Goal: Book appointment/travel/reservation

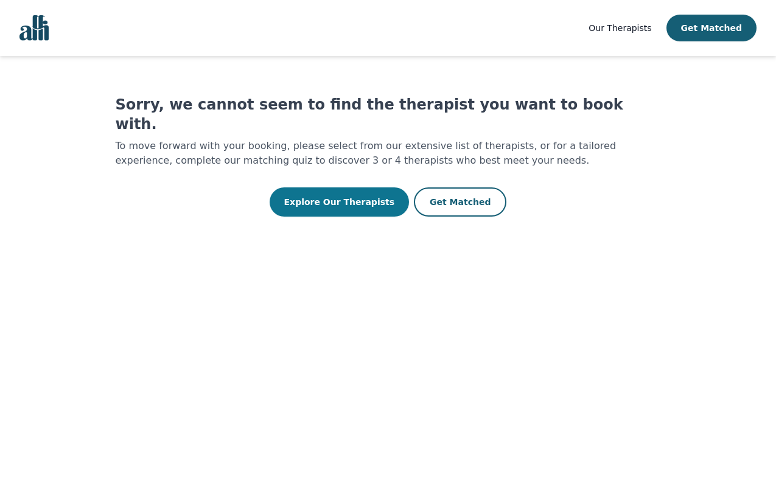
click at [368, 188] on button "Explore Our Therapists" at bounding box center [340, 202] width 140 height 29
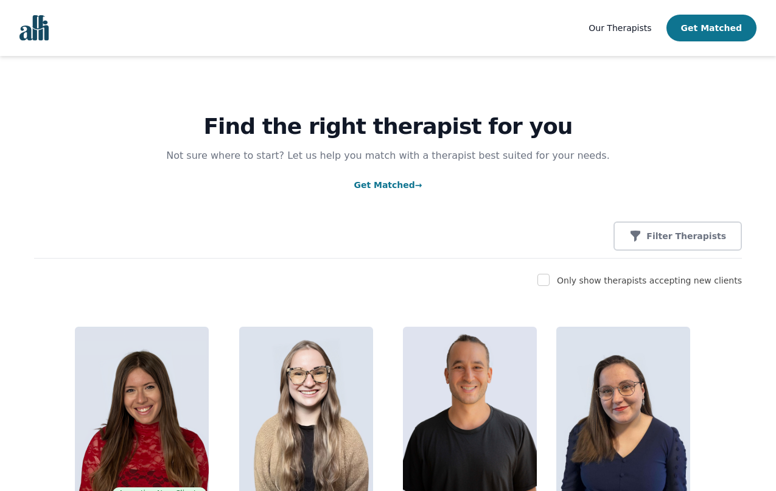
click at [706, 26] on button "Get Matched" at bounding box center [712, 28] width 90 height 27
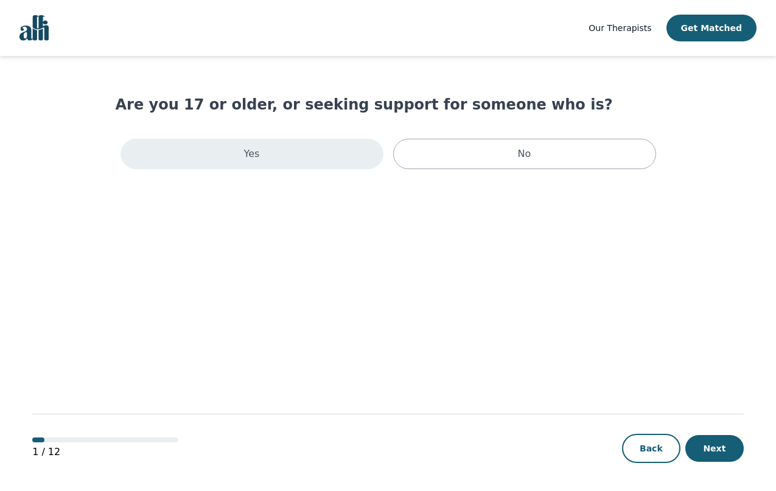
click at [290, 162] on div "Yes" at bounding box center [252, 154] width 263 height 30
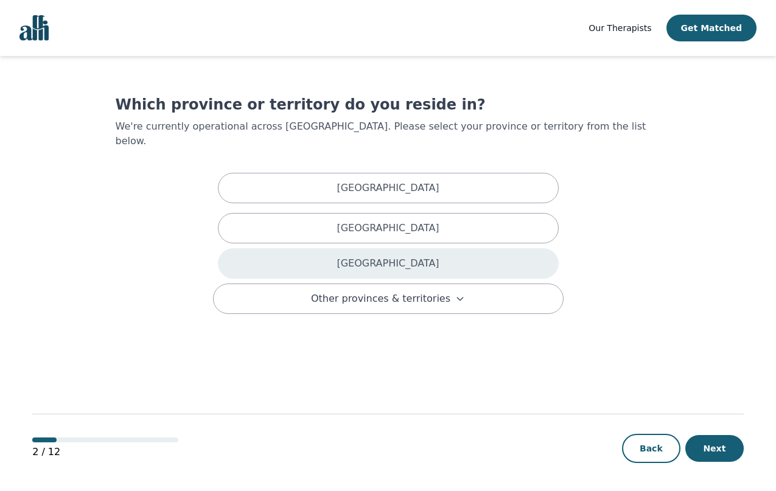
click at [410, 248] on div "[GEOGRAPHIC_DATA]" at bounding box center [388, 263] width 341 height 30
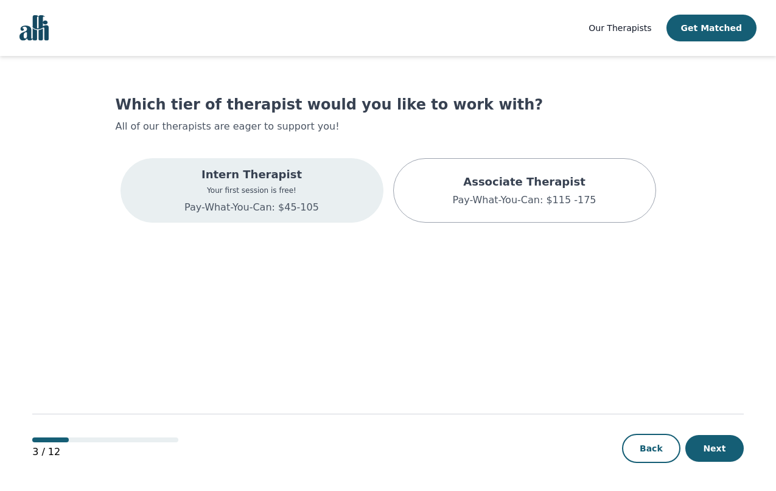
click at [328, 222] on div "Intern Therapist Your first session is free! Pay-What-You-Can: $45-105" at bounding box center [252, 190] width 263 height 65
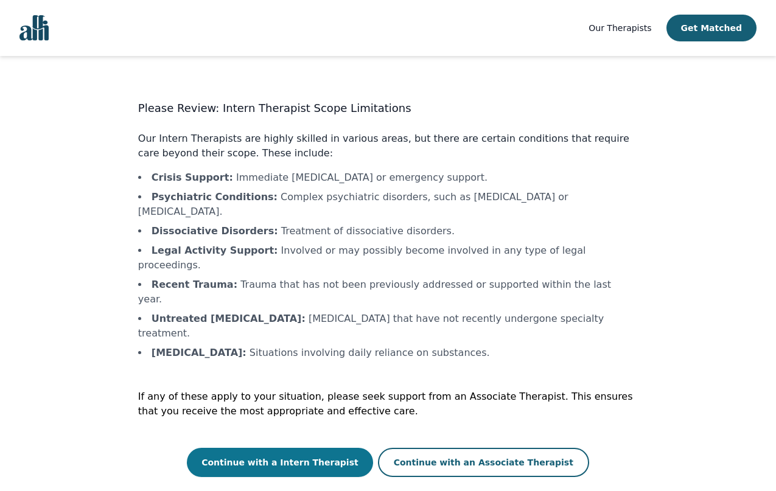
click at [303, 448] on button "Continue with a Intern Therapist" at bounding box center [280, 462] width 186 height 29
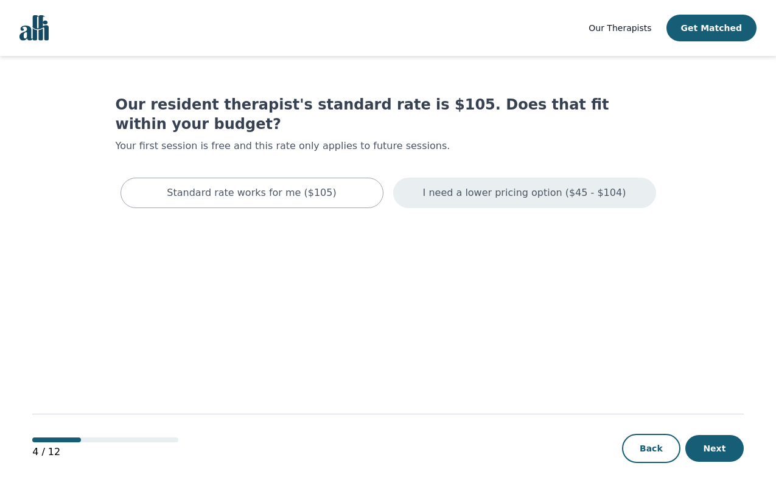
click at [427, 178] on div "I need a lower pricing option ($45 - $104)" at bounding box center [524, 193] width 263 height 30
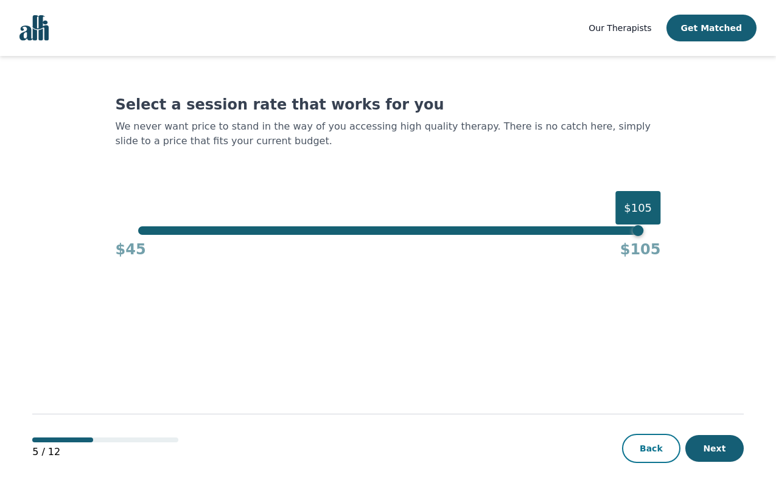
click at [655, 441] on button "Back" at bounding box center [651, 448] width 58 height 29
click at [719, 454] on button "Next" at bounding box center [715, 448] width 58 height 27
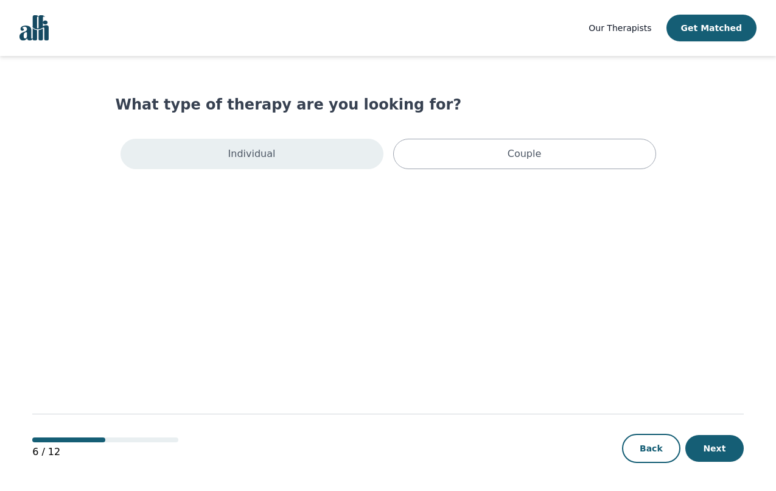
click at [243, 160] on p "Individual" at bounding box center [251, 154] width 47 height 15
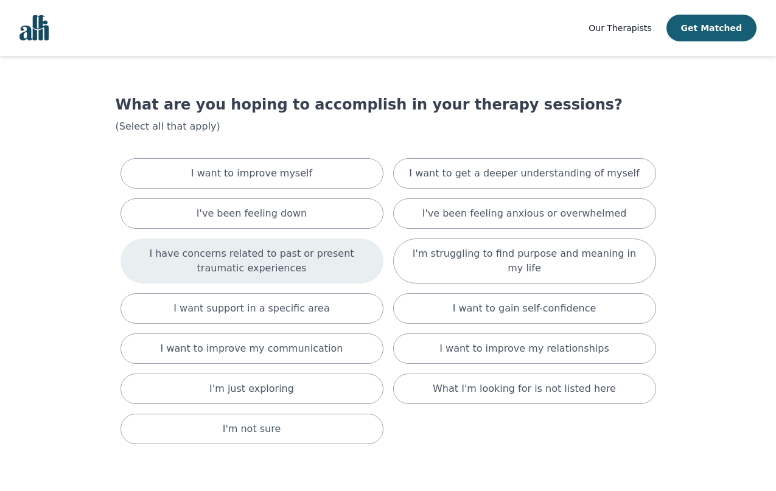
click at [320, 270] on p "I have concerns related to past or present traumatic experiences" at bounding box center [252, 261] width 233 height 29
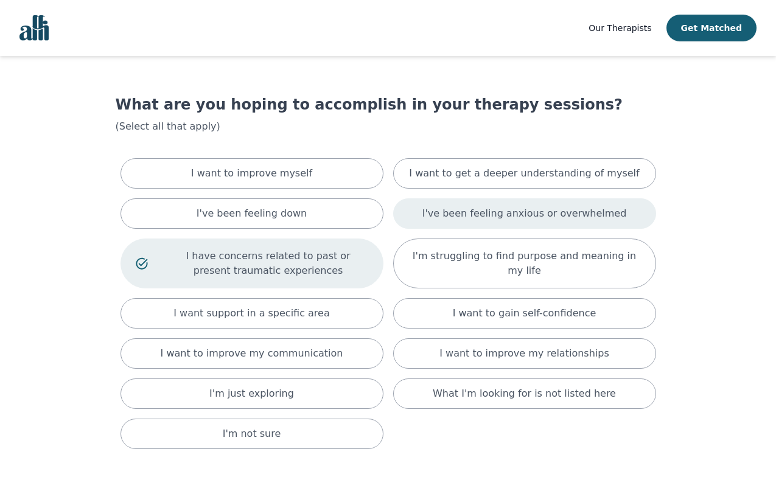
click at [446, 216] on p "I've been feeling anxious or overwhelmed" at bounding box center [525, 213] width 205 height 15
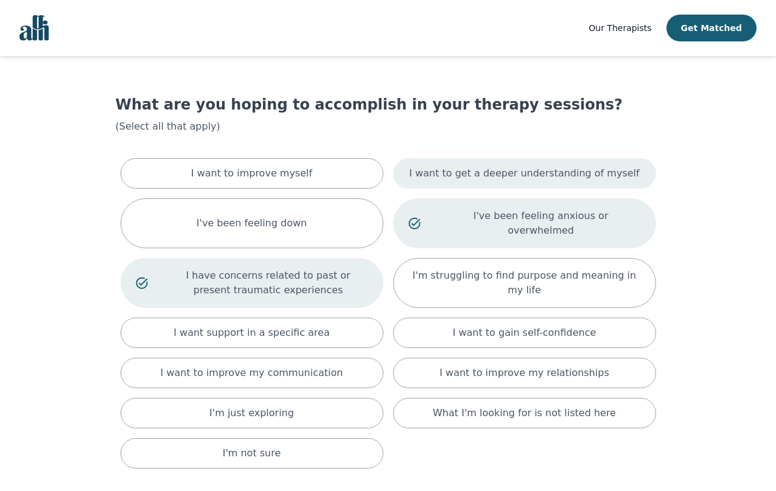
click at [471, 174] on p "I want to get a deeper understanding of myself" at bounding box center [524, 173] width 230 height 15
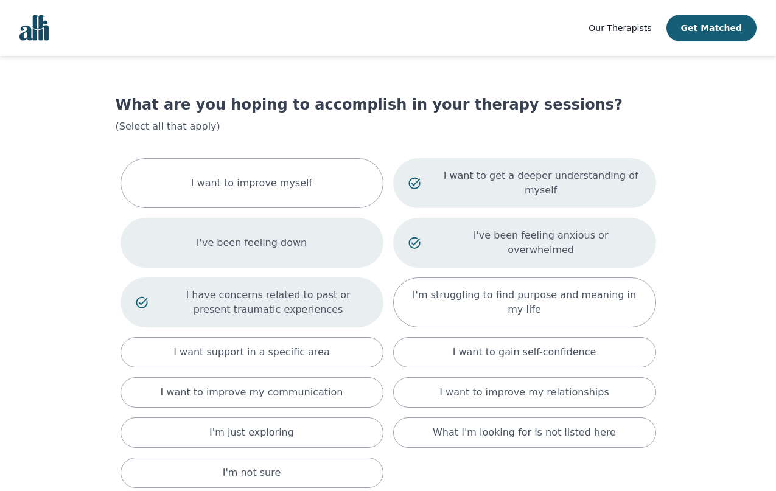
click at [319, 230] on div "I've been feeling down" at bounding box center [252, 243] width 263 height 50
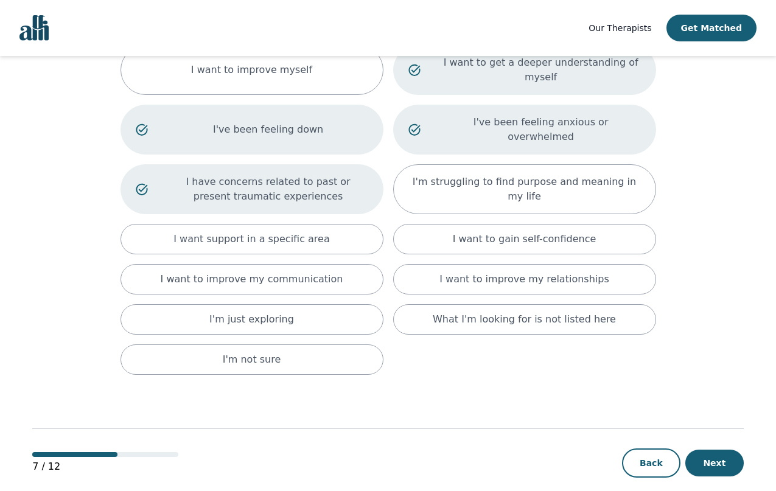
scroll to position [114, 0]
click at [285, 131] on div "I've been feeling down" at bounding box center [252, 129] width 263 height 50
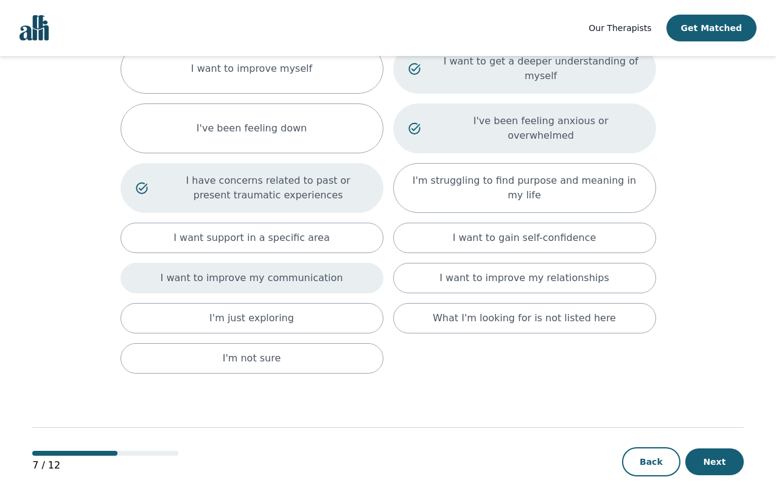
click at [306, 263] on div "I want to improve my communication" at bounding box center [252, 278] width 263 height 30
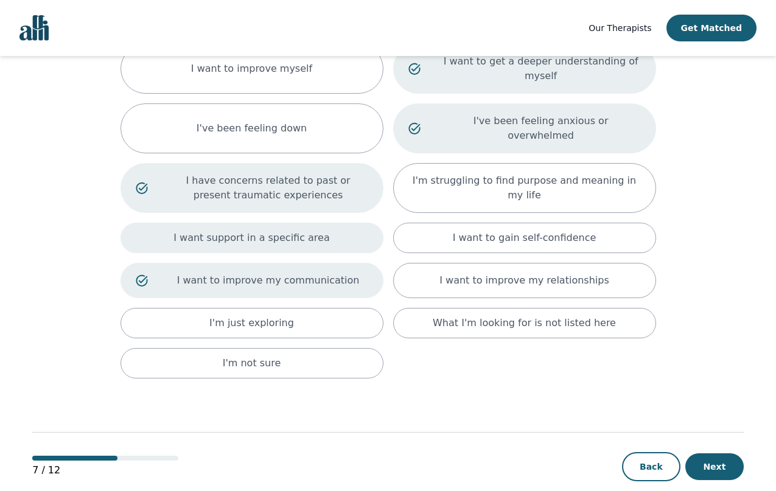
click at [319, 231] on div "I want support in a specific area" at bounding box center [252, 238] width 263 height 30
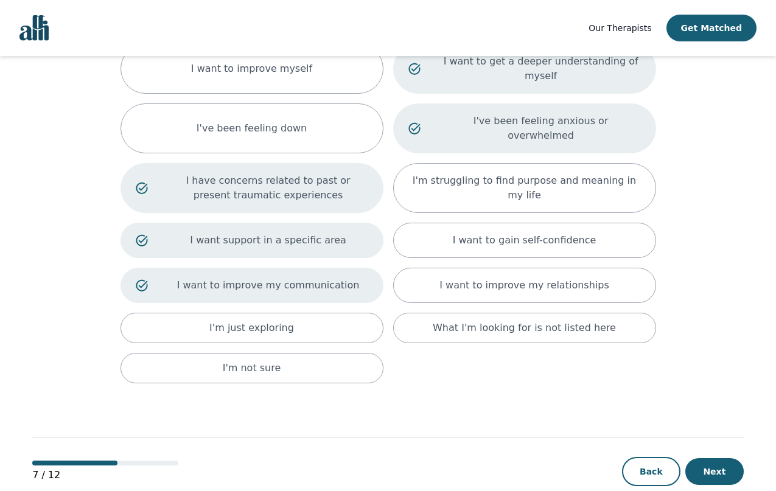
click at [319, 233] on p "I want support in a specific area" at bounding box center [269, 240] width 200 height 15
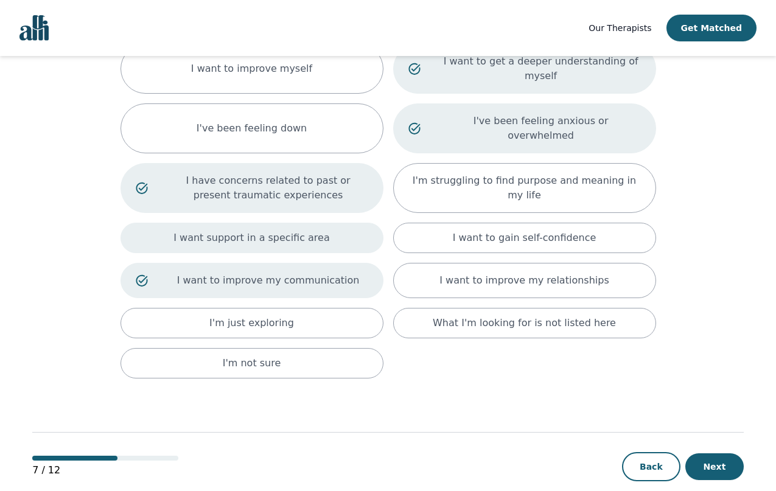
click at [319, 231] on div "I want support in a specific area" at bounding box center [252, 238] width 263 height 30
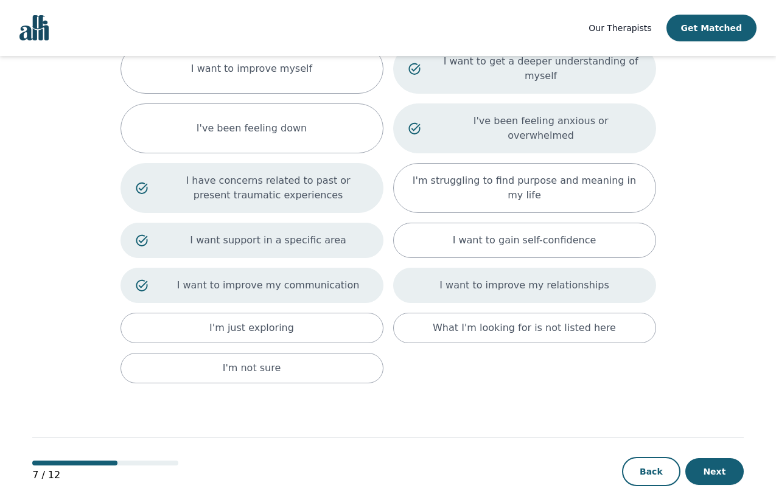
click at [422, 277] on div "I want to improve my relationships" at bounding box center [524, 285] width 263 height 35
click at [700, 457] on div "Back Next" at bounding box center [683, 471] width 122 height 29
click at [711, 459] on button "Next" at bounding box center [715, 472] width 58 height 27
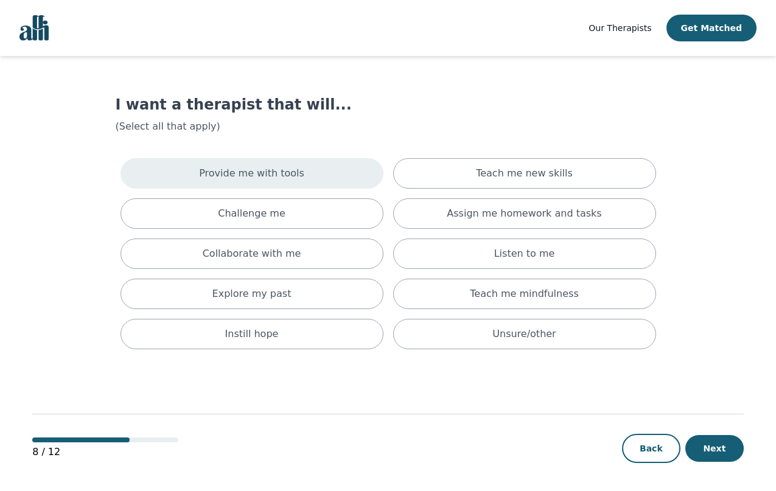
click at [316, 180] on div "Provide me with tools" at bounding box center [252, 173] width 263 height 30
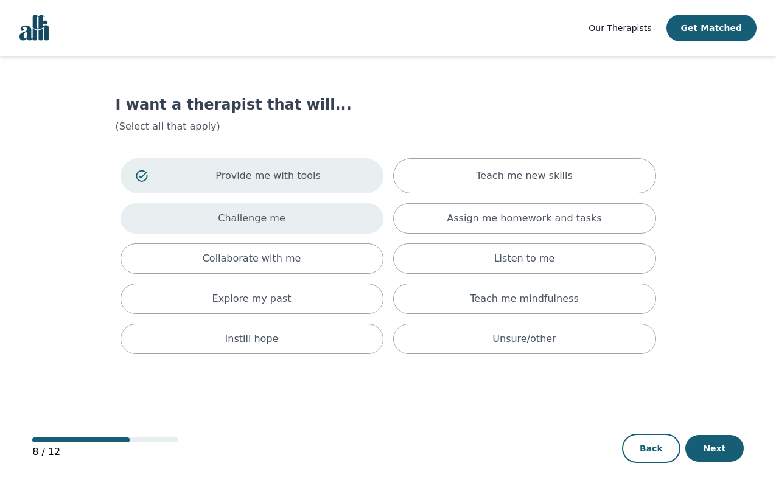
click at [317, 222] on div "Challenge me" at bounding box center [252, 218] width 263 height 30
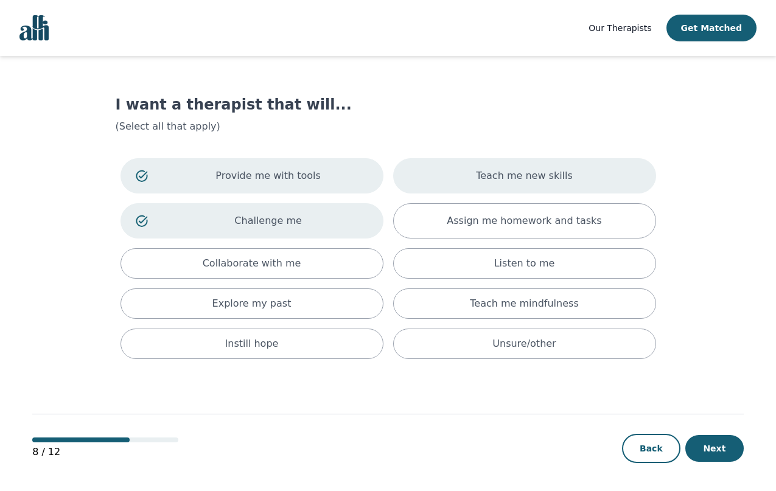
click at [465, 174] on div "Teach me new skills" at bounding box center [524, 175] width 263 height 35
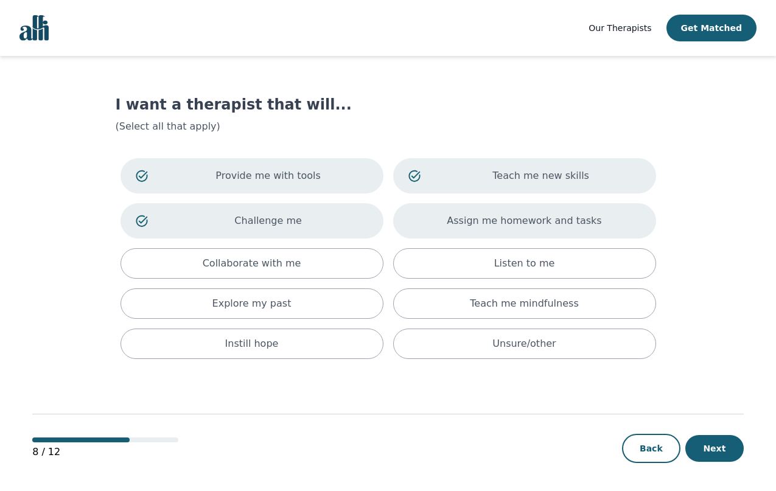
click at [473, 217] on p "Assign me homework and tasks" at bounding box center [524, 221] width 155 height 15
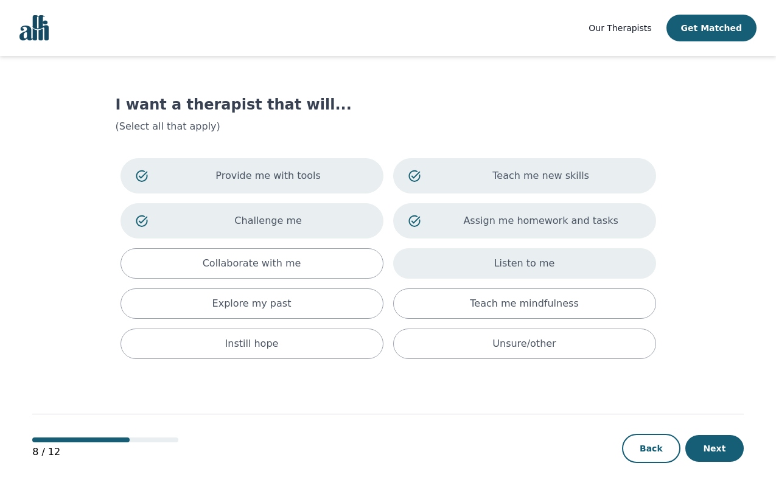
click at [483, 266] on div "Listen to me" at bounding box center [524, 263] width 263 height 30
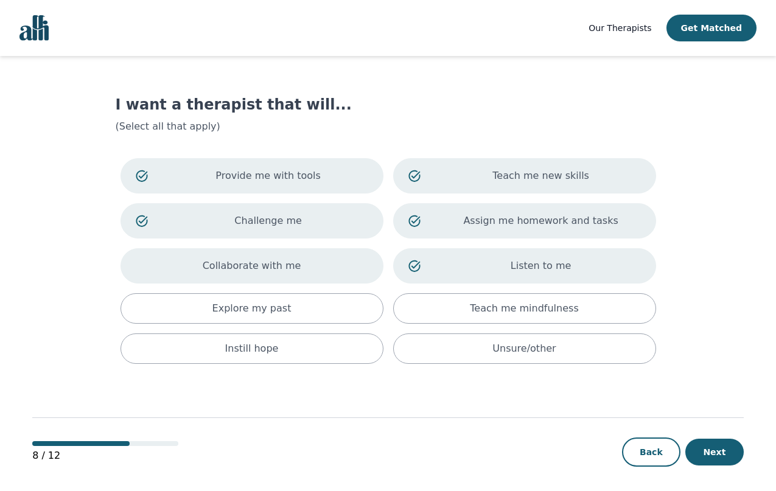
click at [346, 271] on div "Collaborate with me" at bounding box center [252, 265] width 263 height 35
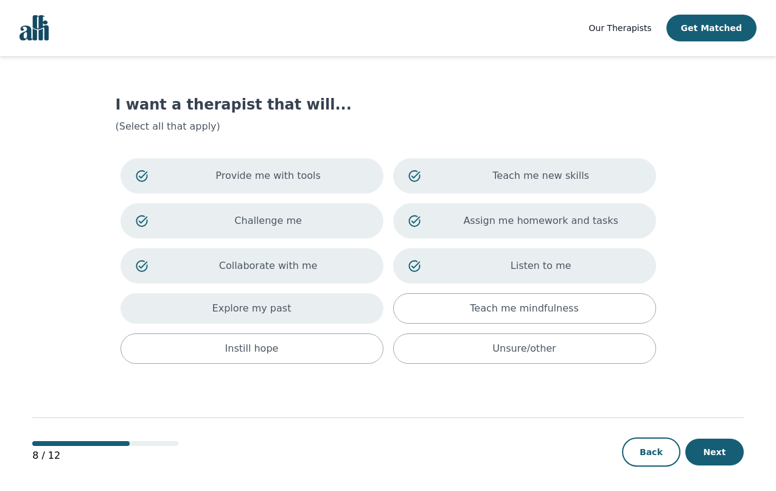
click at [343, 315] on div "Explore my past" at bounding box center [252, 309] width 263 height 30
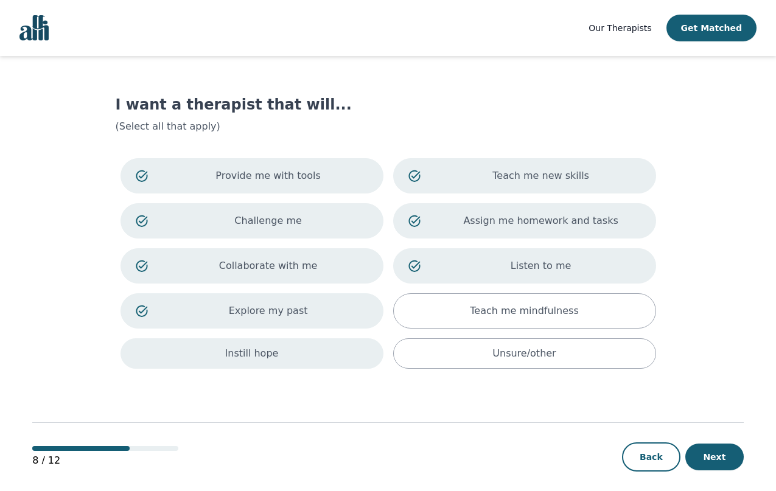
click at [344, 361] on div "Instill hope" at bounding box center [252, 354] width 263 height 30
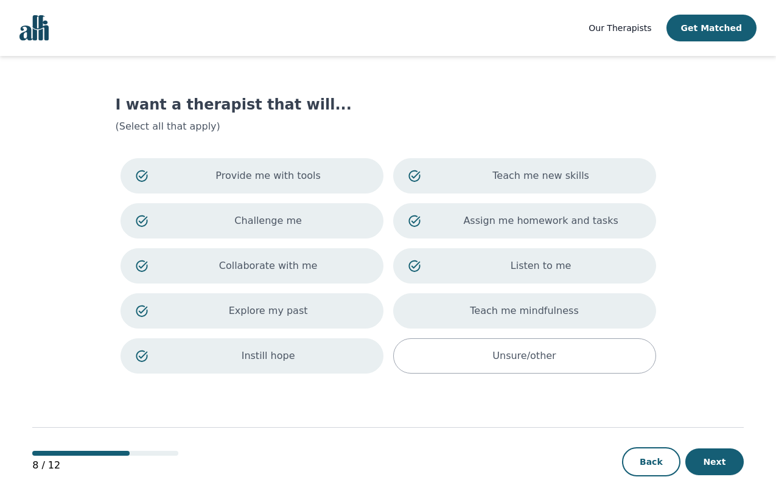
click at [449, 323] on div "Teach me mindfulness" at bounding box center [524, 311] width 263 height 35
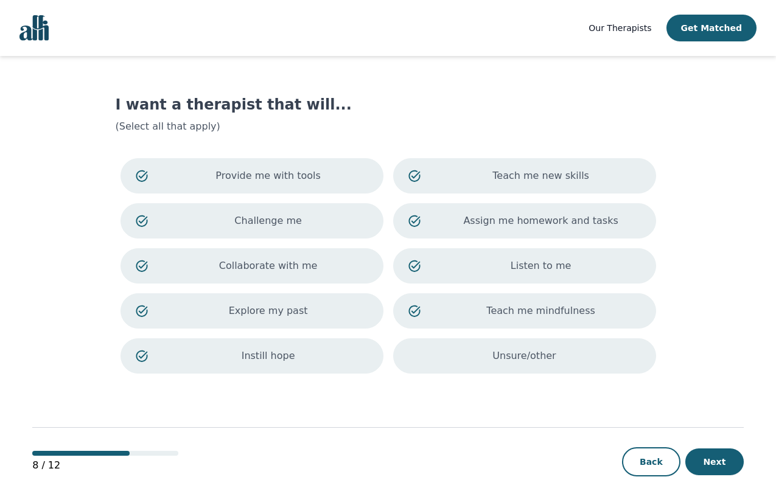
click at [458, 359] on div "Unsure/other" at bounding box center [524, 356] width 263 height 35
click at [717, 460] on button "Next" at bounding box center [715, 462] width 58 height 27
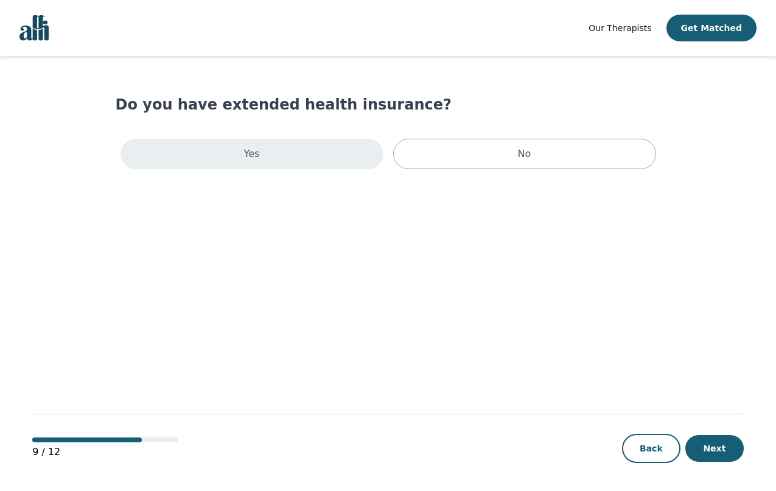
click at [293, 159] on div "Yes" at bounding box center [252, 154] width 263 height 30
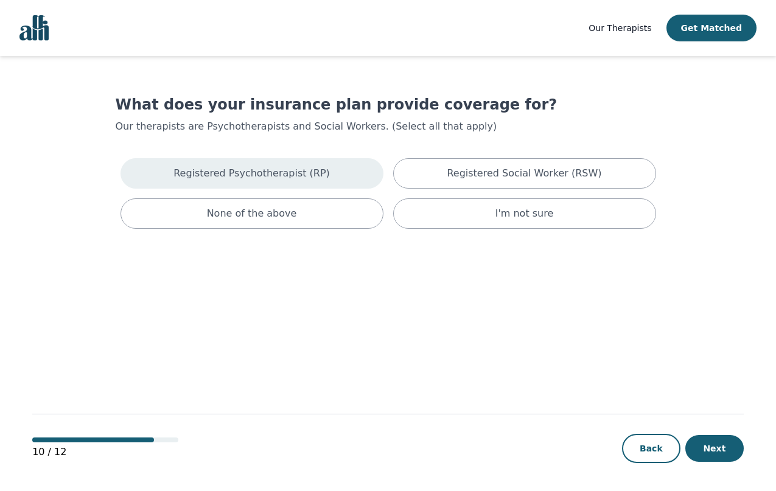
click at [257, 162] on div "Registered Psychotherapist (RP)" at bounding box center [252, 173] width 263 height 30
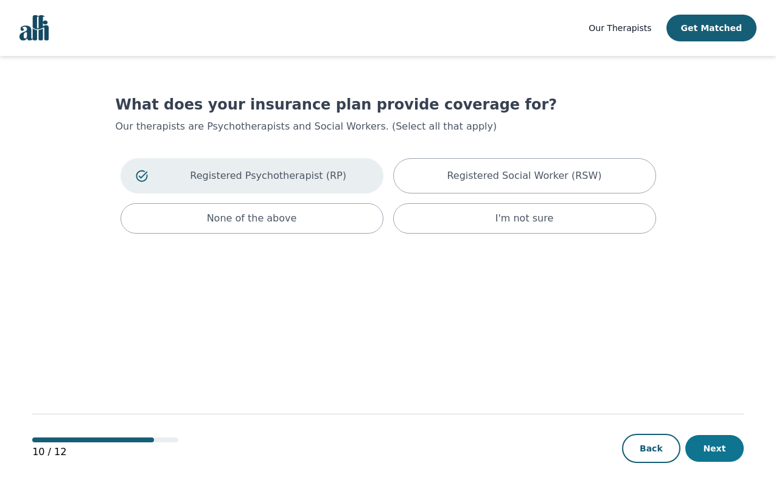
click at [717, 448] on button "Next" at bounding box center [715, 448] width 58 height 27
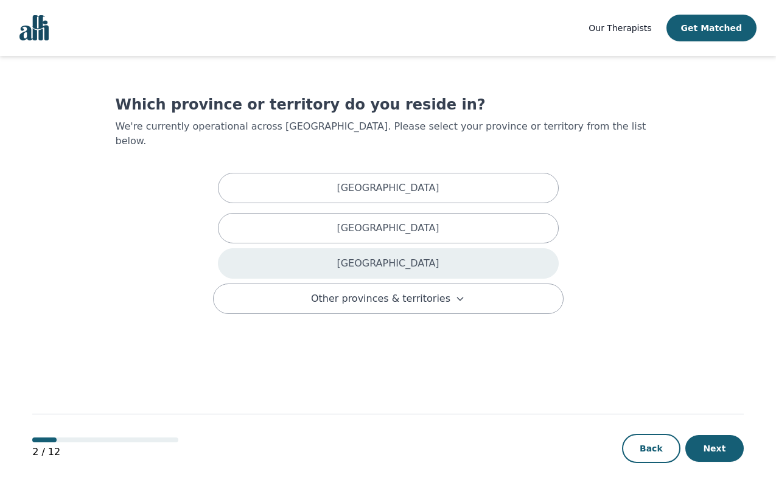
click at [449, 253] on div "[GEOGRAPHIC_DATA]" at bounding box center [388, 263] width 341 height 30
